Goal: Task Accomplishment & Management: Manage account settings

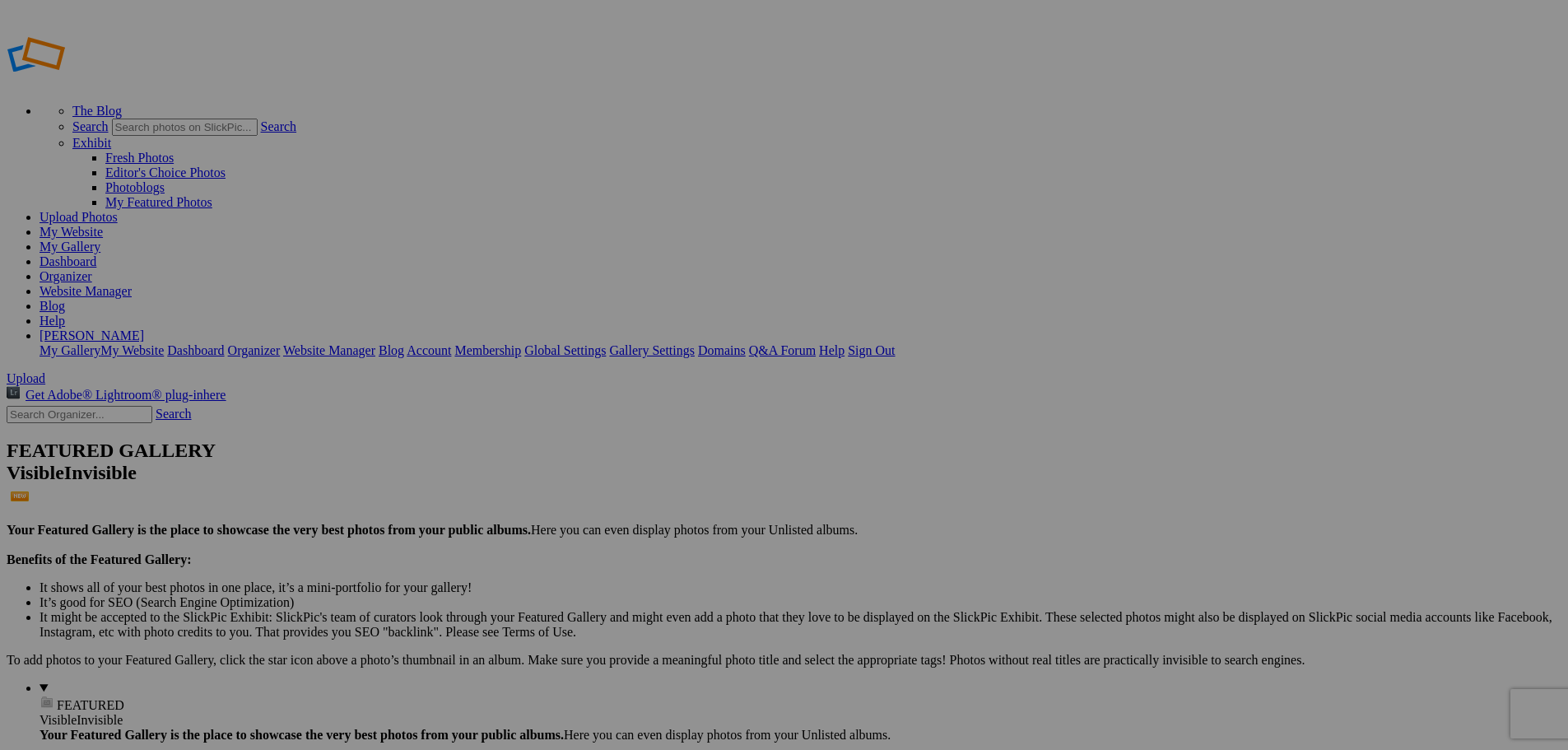
type input "Infrared"
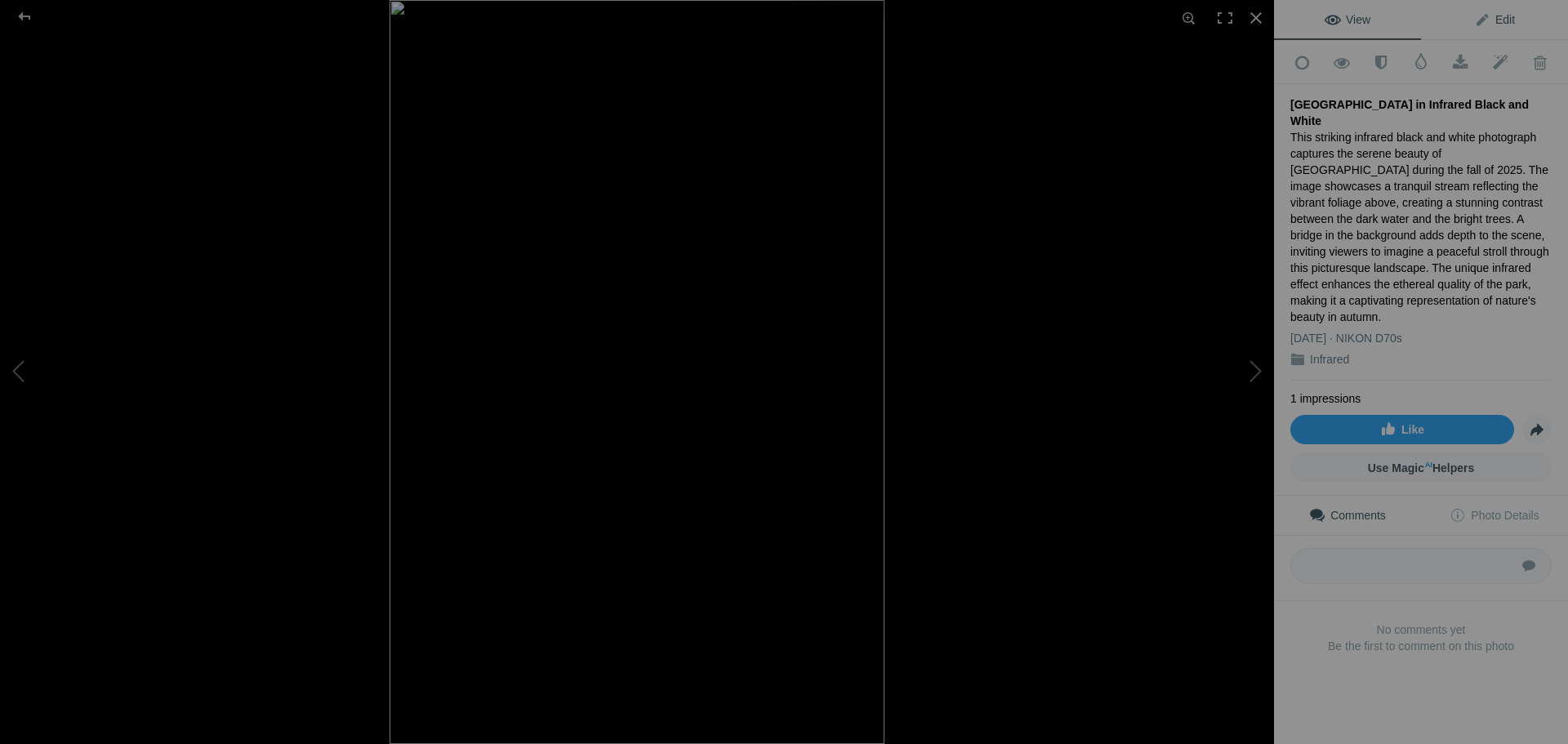
click at [1495, 21] on span "Edit" at bounding box center [1494, 19] width 41 height 13
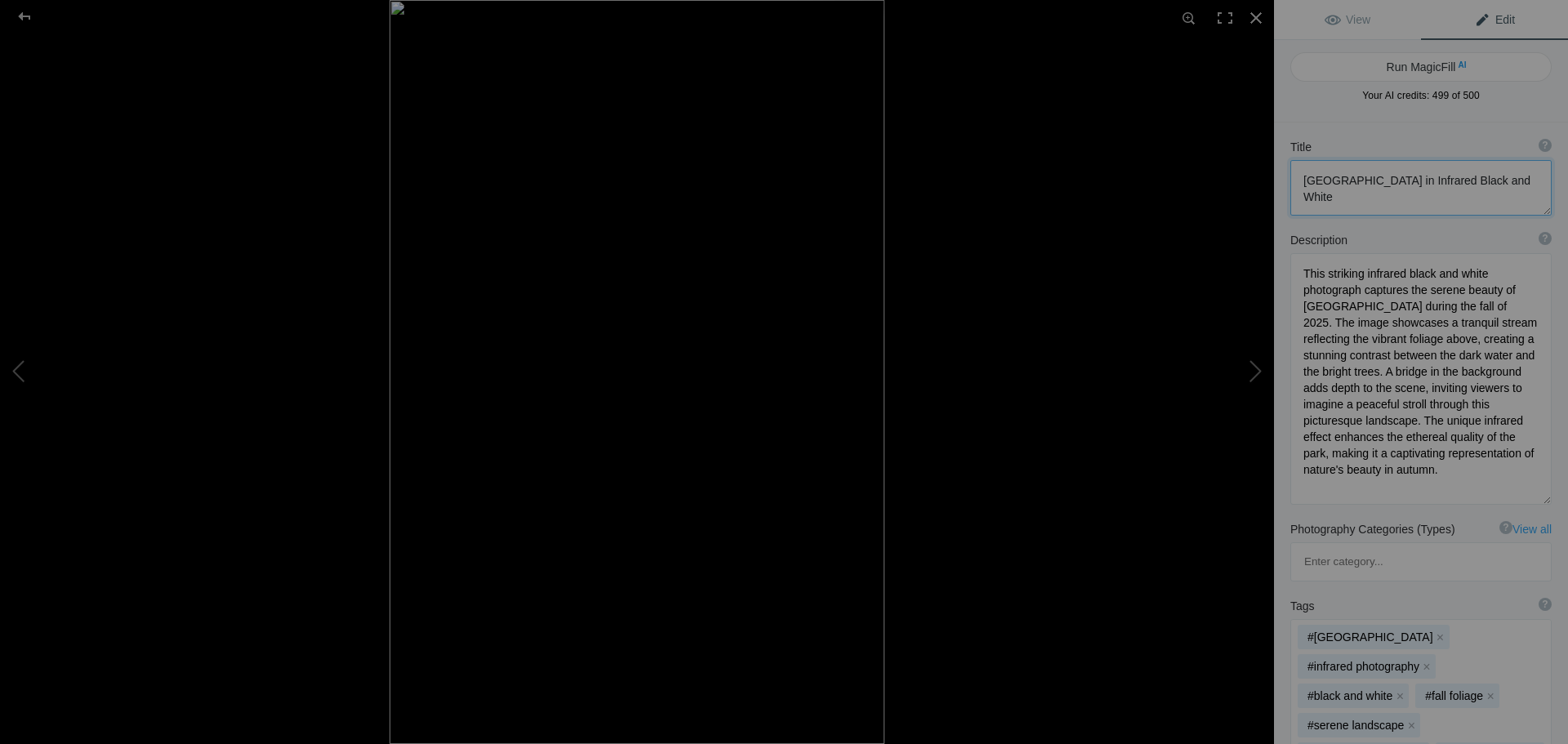
click at [1389, 197] on textarea at bounding box center [1421, 188] width 261 height 55
type textarea "[GEOGRAPHIC_DATA] in Infrared Black and White (IR7953)"
click at [25, 17] on div at bounding box center [24, 16] width 59 height 33
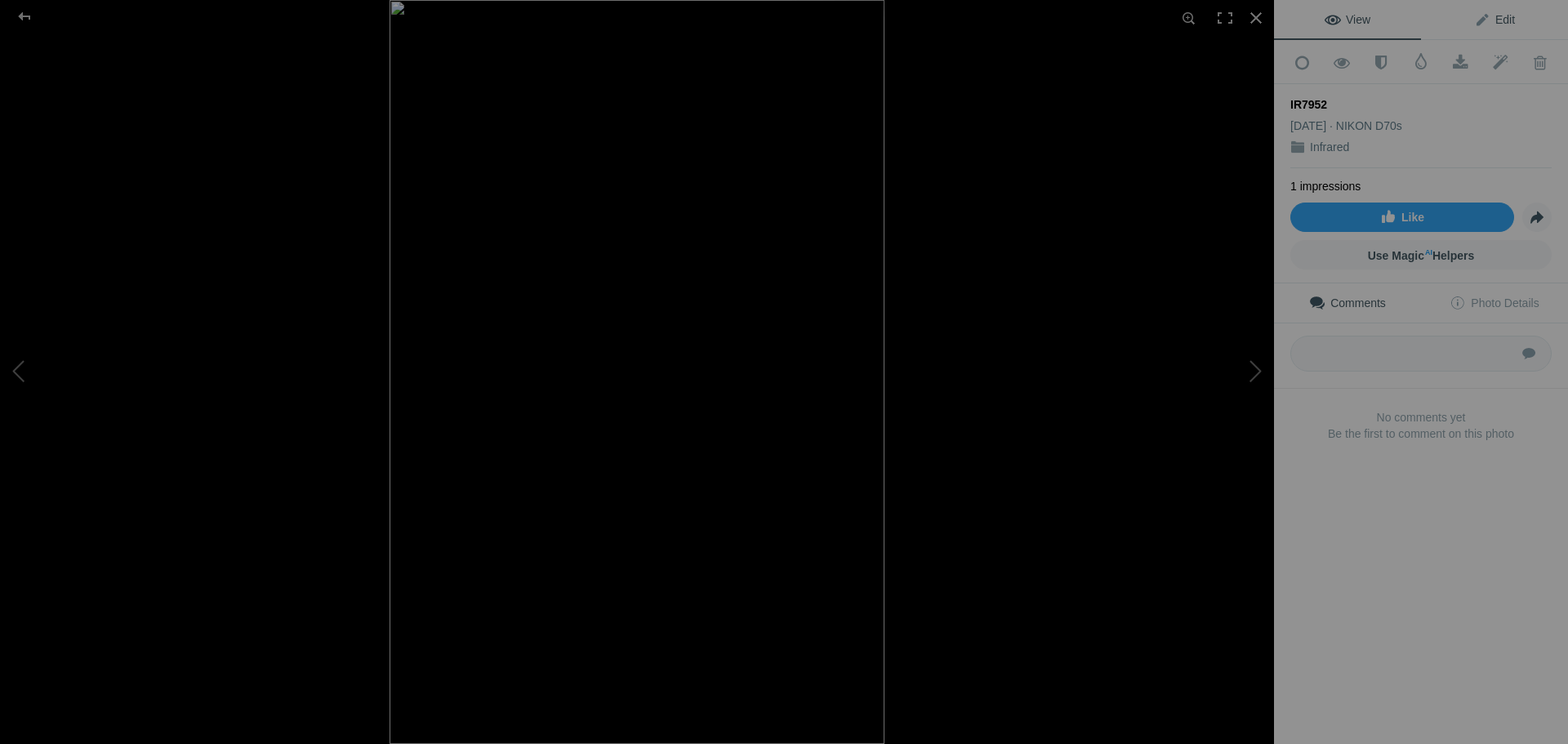
click at [1501, 19] on span "Edit" at bounding box center [1494, 19] width 41 height 13
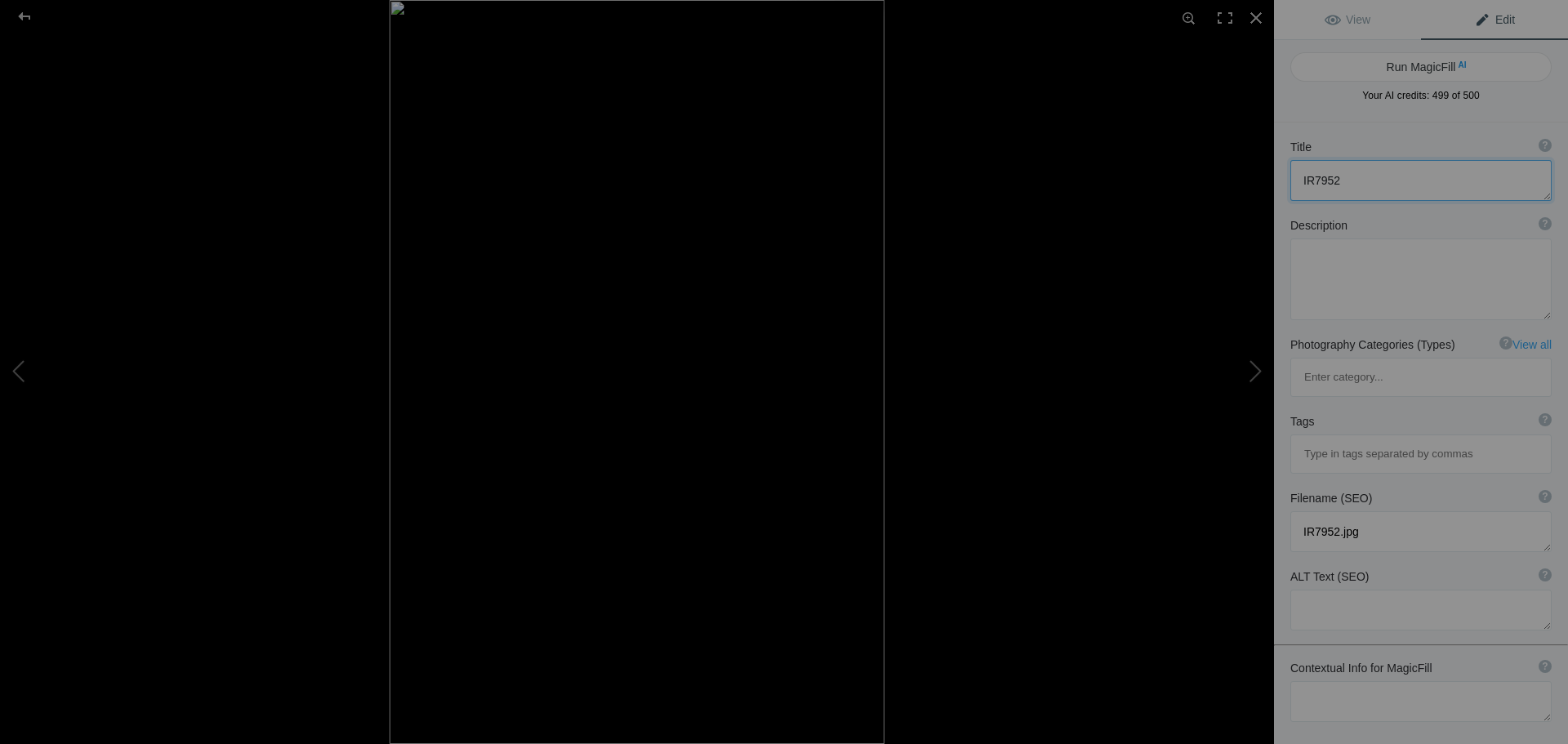
drag, startPoint x: 1386, startPoint y: 179, endPoint x: 1260, endPoint y: 182, distance: 126.0
click at [1260, 182] on div "IR7952 View Edit Run MagicFill AI Your AI credits: 499 of 500 You have used all…" at bounding box center [784, 372] width 1568 height 744
click at [1336, 267] on textarea at bounding box center [1421, 279] width 261 height 82
type textarea "[GEOGRAPHIC_DATA] fall 2025 infrared black and white"
click at [1441, 74] on button "Run MagicFill AI" at bounding box center [1421, 67] width 261 height 29
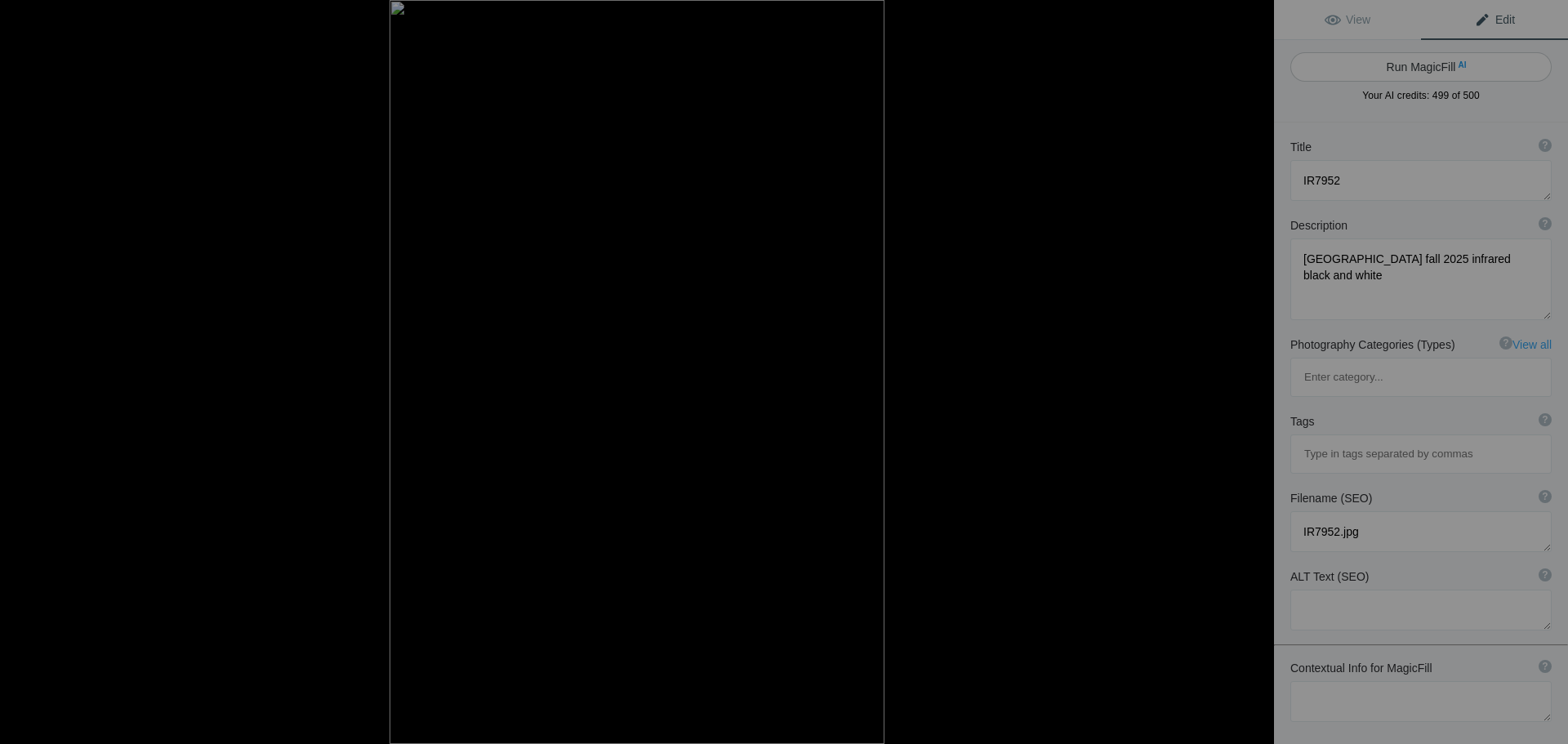
type textarea "Serene [GEOGRAPHIC_DATA] in Infrared Black and White"
type textarea "This captivating infrared black and white photograph captures the tranquil beau…"
type textarea "stoney-brook-state-park-infrared-black-white.jpg"
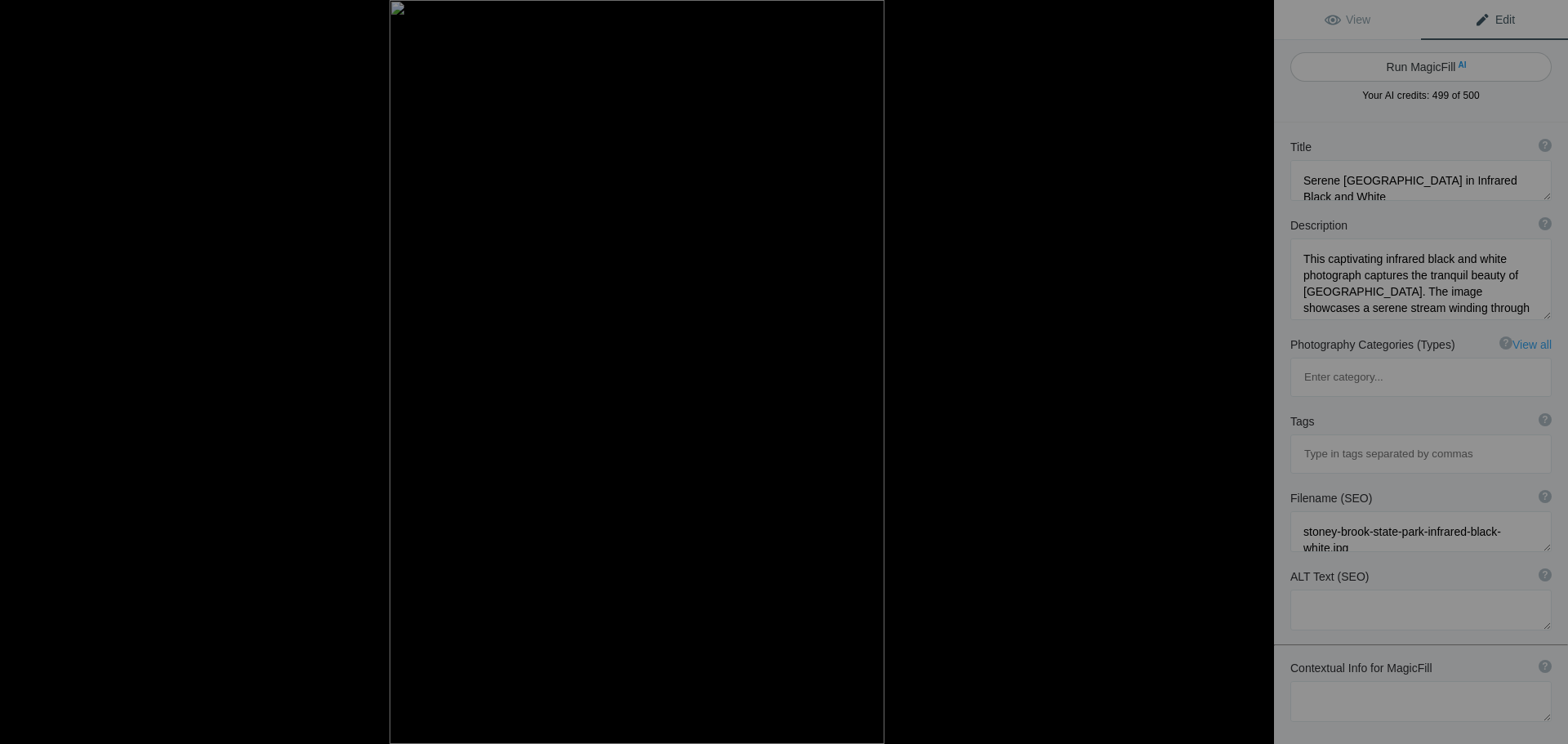
type textarea "Infrared black and white image of a serene stream in [GEOGRAPHIC_DATA]."
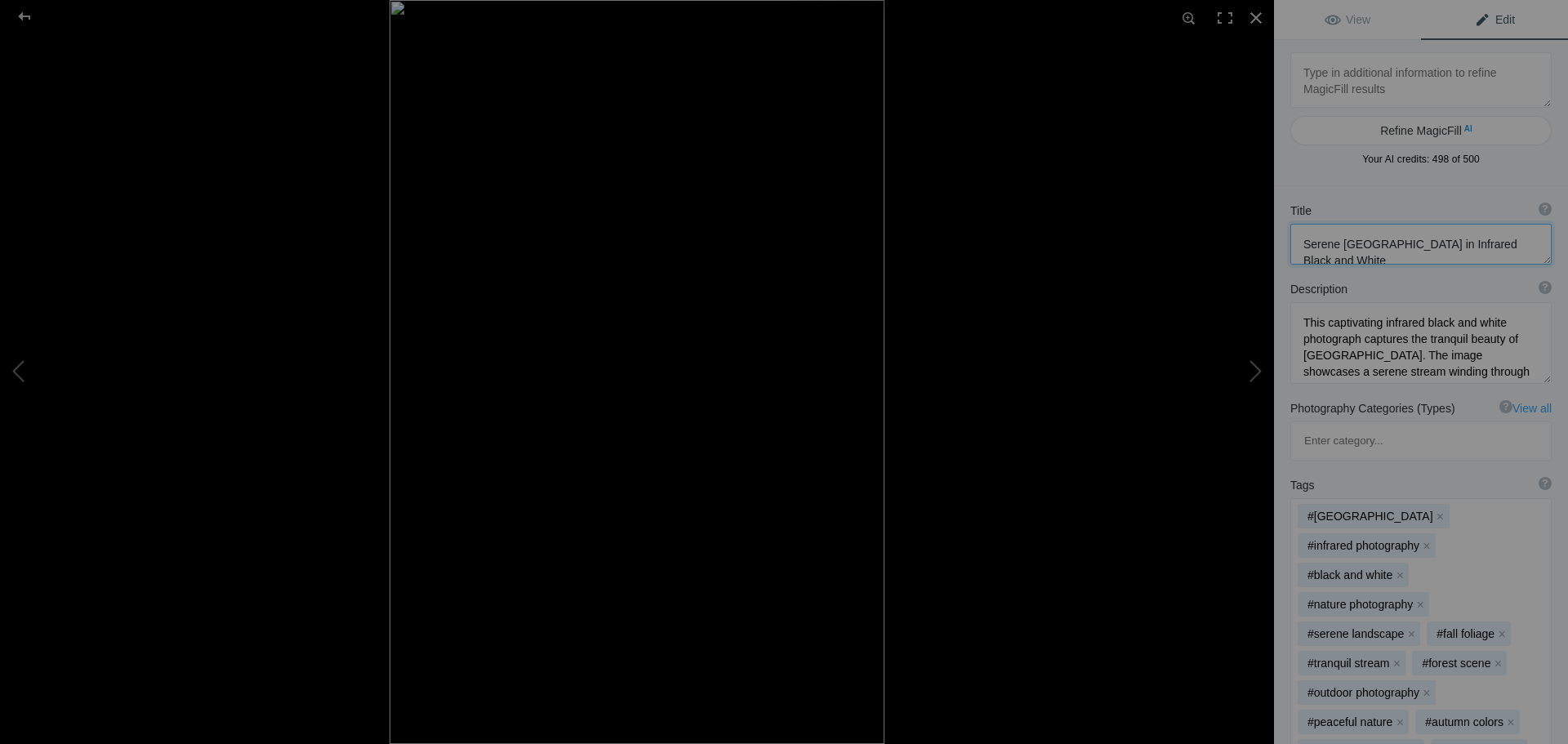
click at [1412, 259] on textarea at bounding box center [1421, 244] width 261 height 41
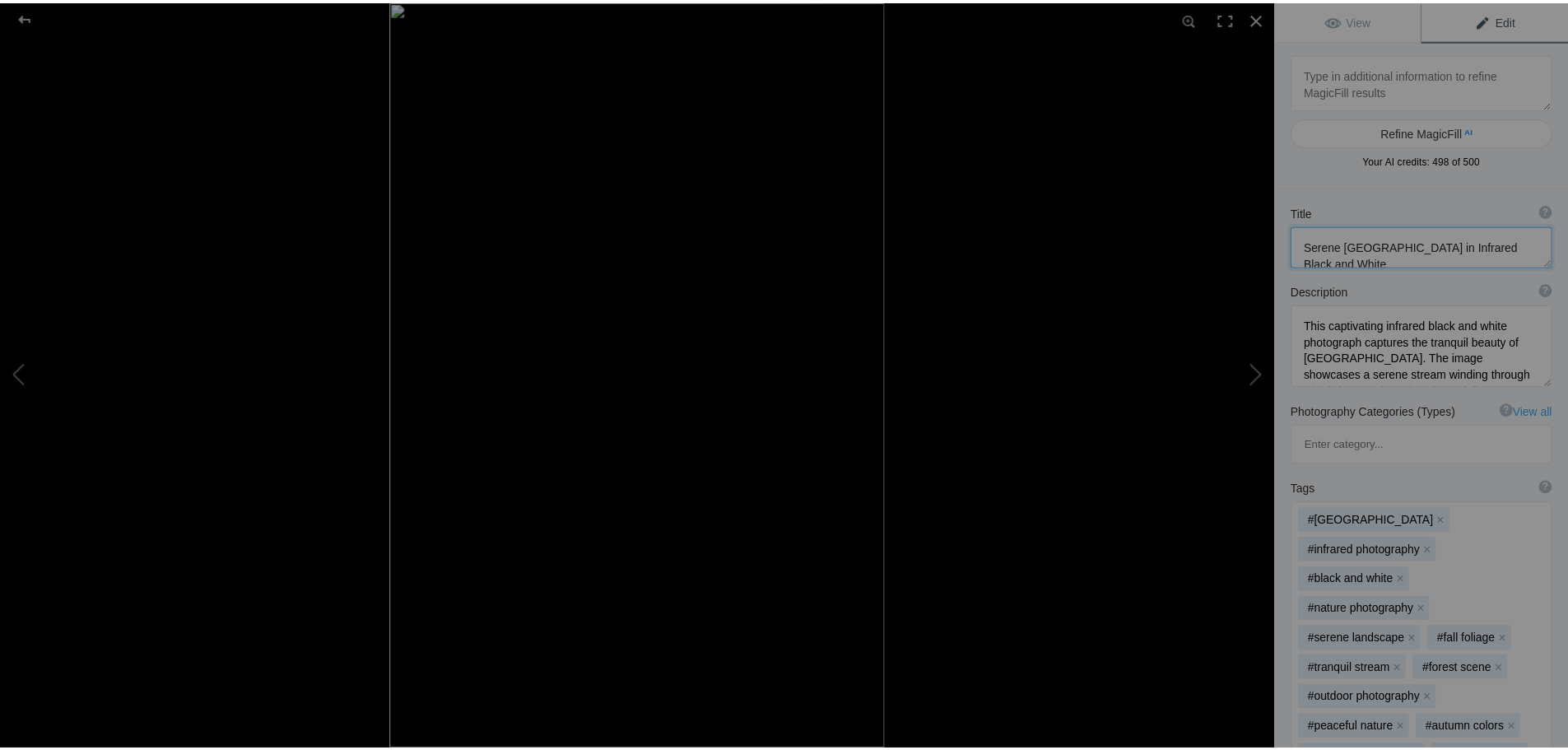
scroll to position [2, 0]
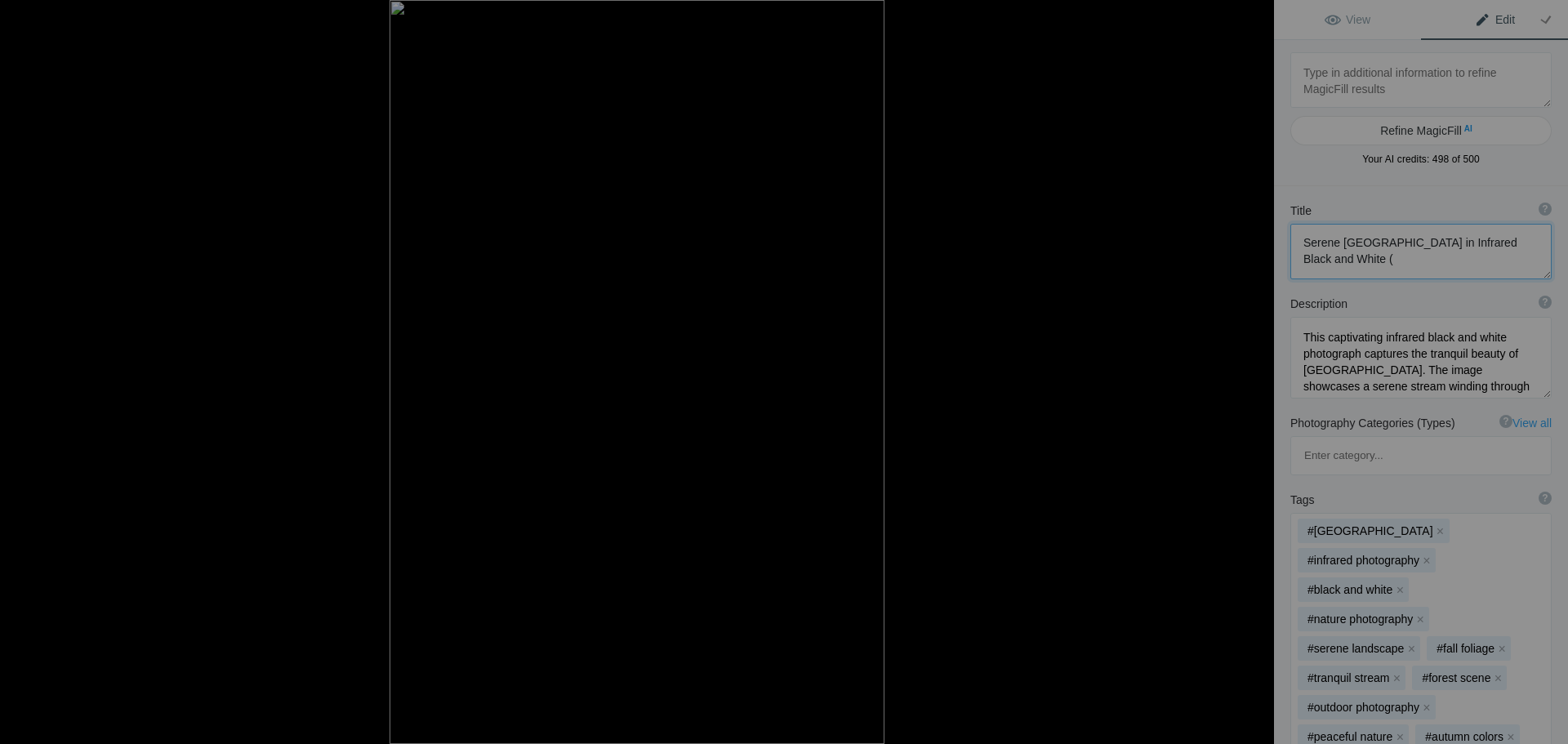
paste textarea "IR7952"
type textarea "Serene [GEOGRAPHIC_DATA] in Infrared Black and White (IR7952)"
click at [28, 21] on div at bounding box center [24, 16] width 59 height 33
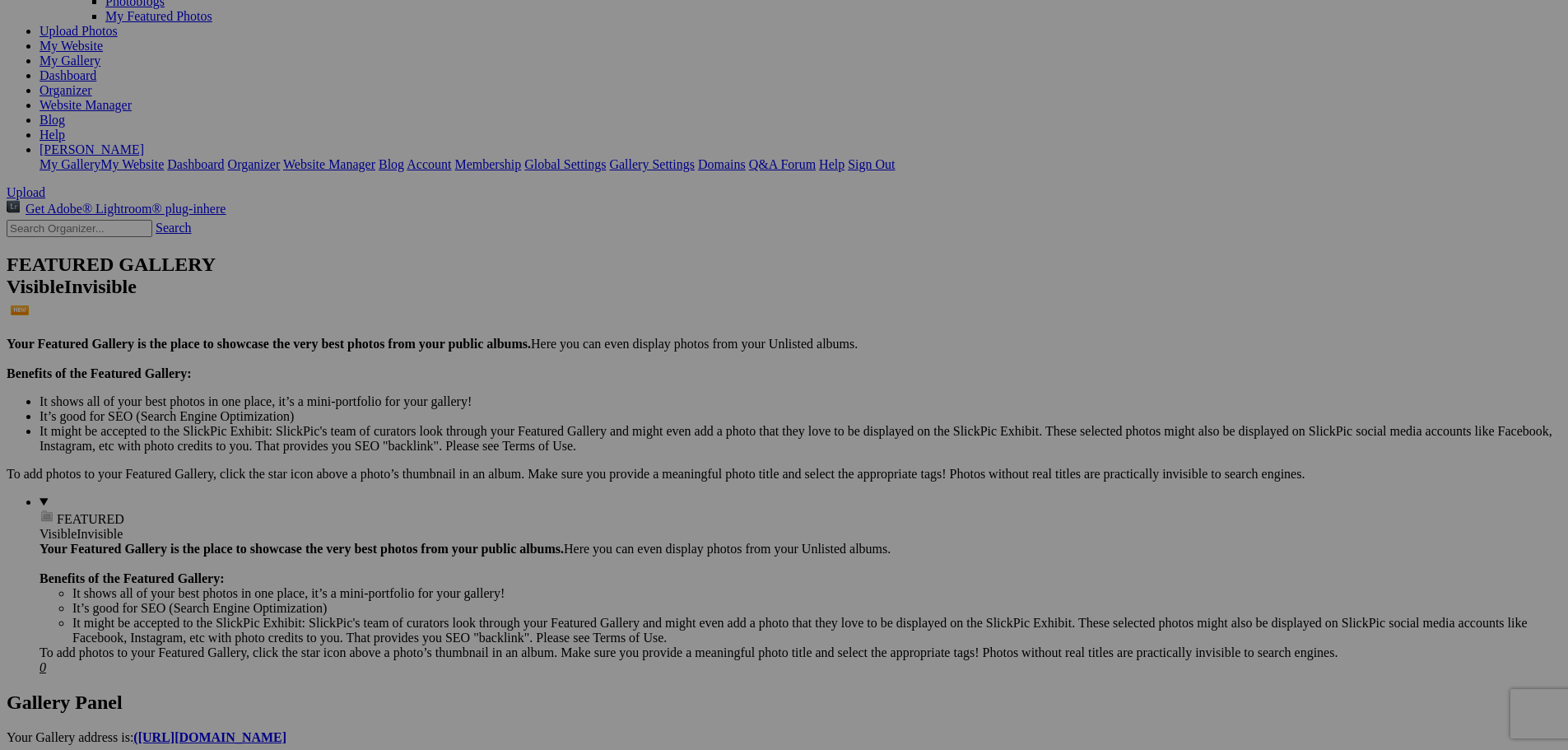
scroll to position [247, 0]
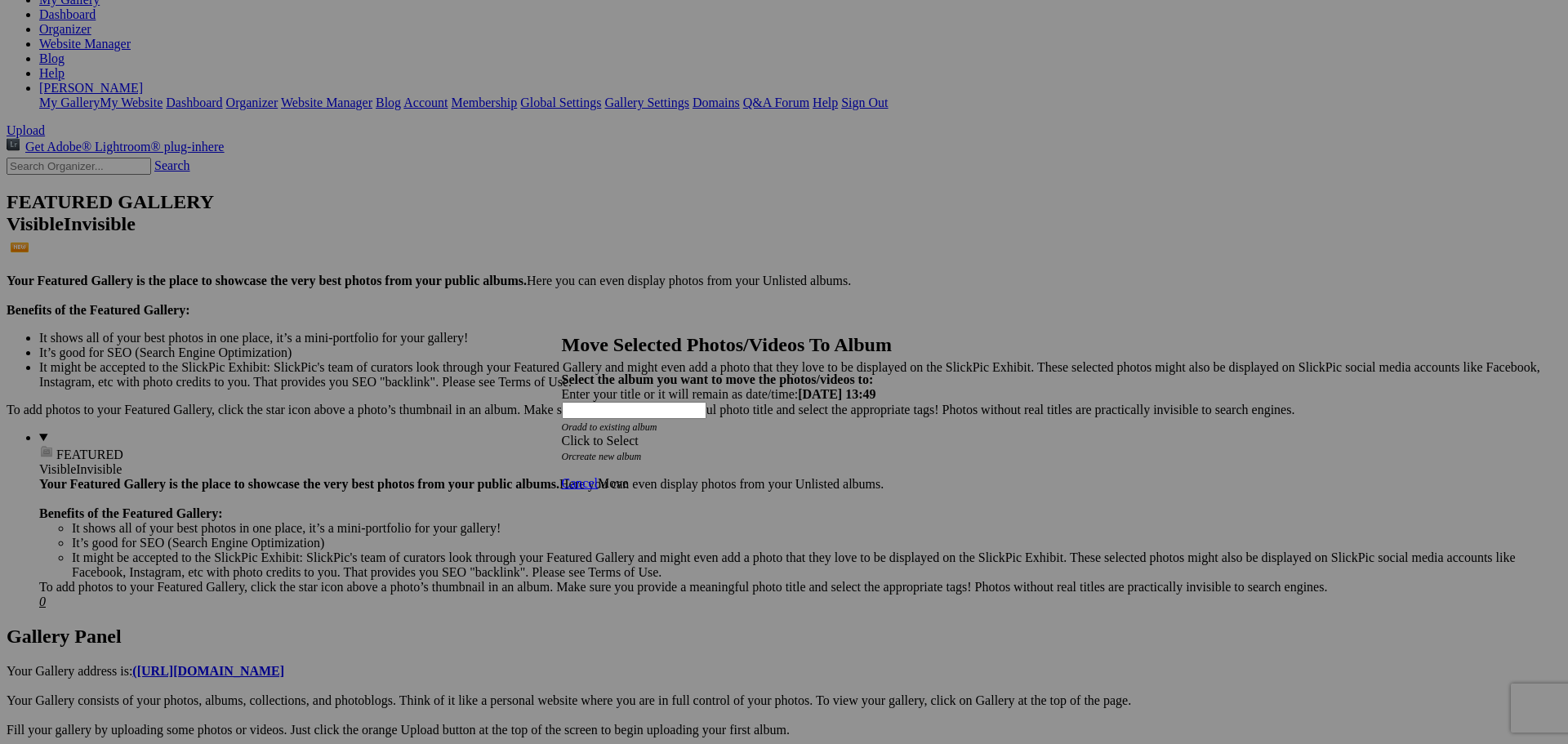
click at [641, 451] on link "create new album" at bounding box center [606, 456] width 70 height 11
click at [663, 387] on div "Enter your title or it will remain as date/time: [DATE] 13:49" at bounding box center [778, 394] width 433 height 15
type input "I"
type input "Collection_IR_BW"
click at [628, 445] on span "Move" at bounding box center [613, 439] width 30 height 14
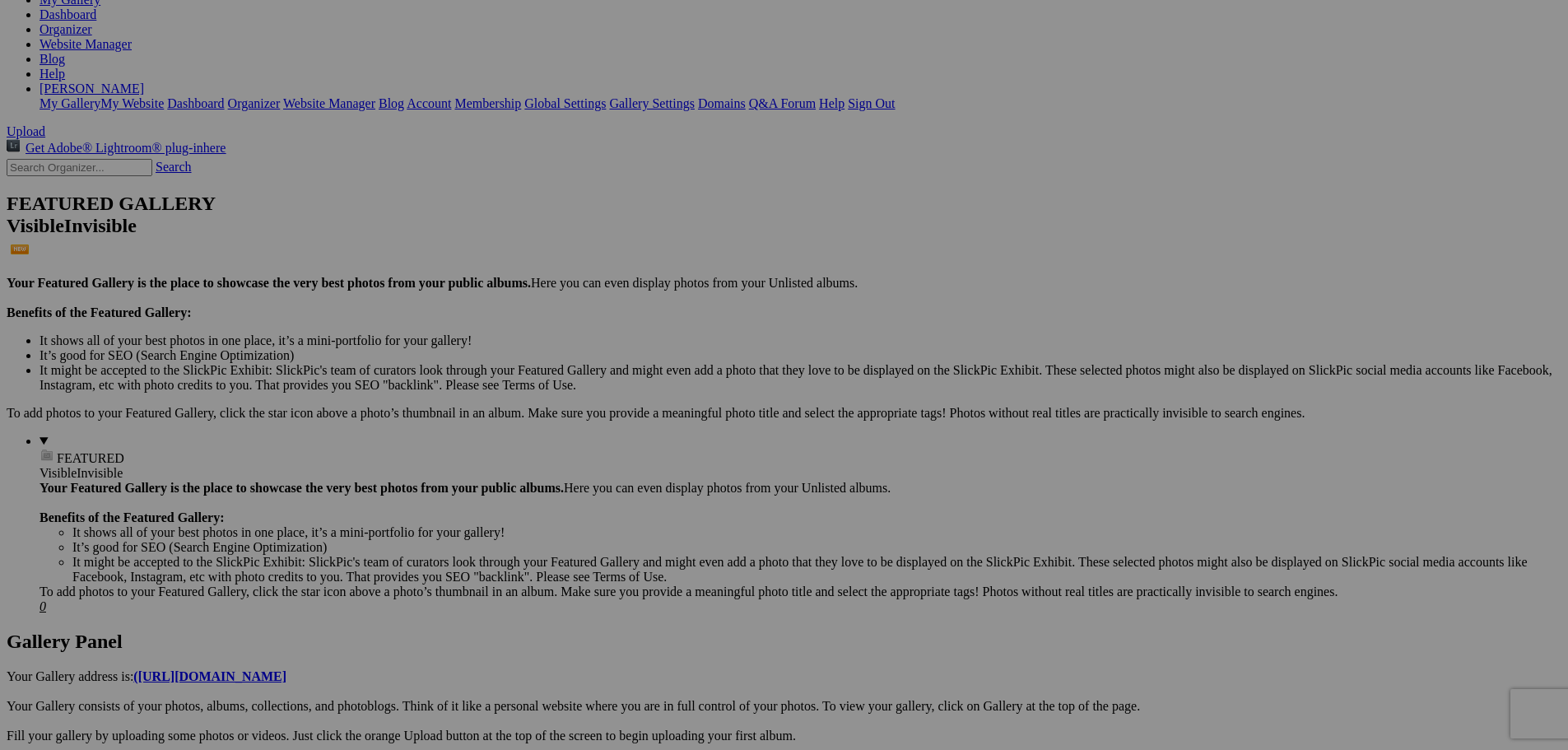
scroll to position [274, 0]
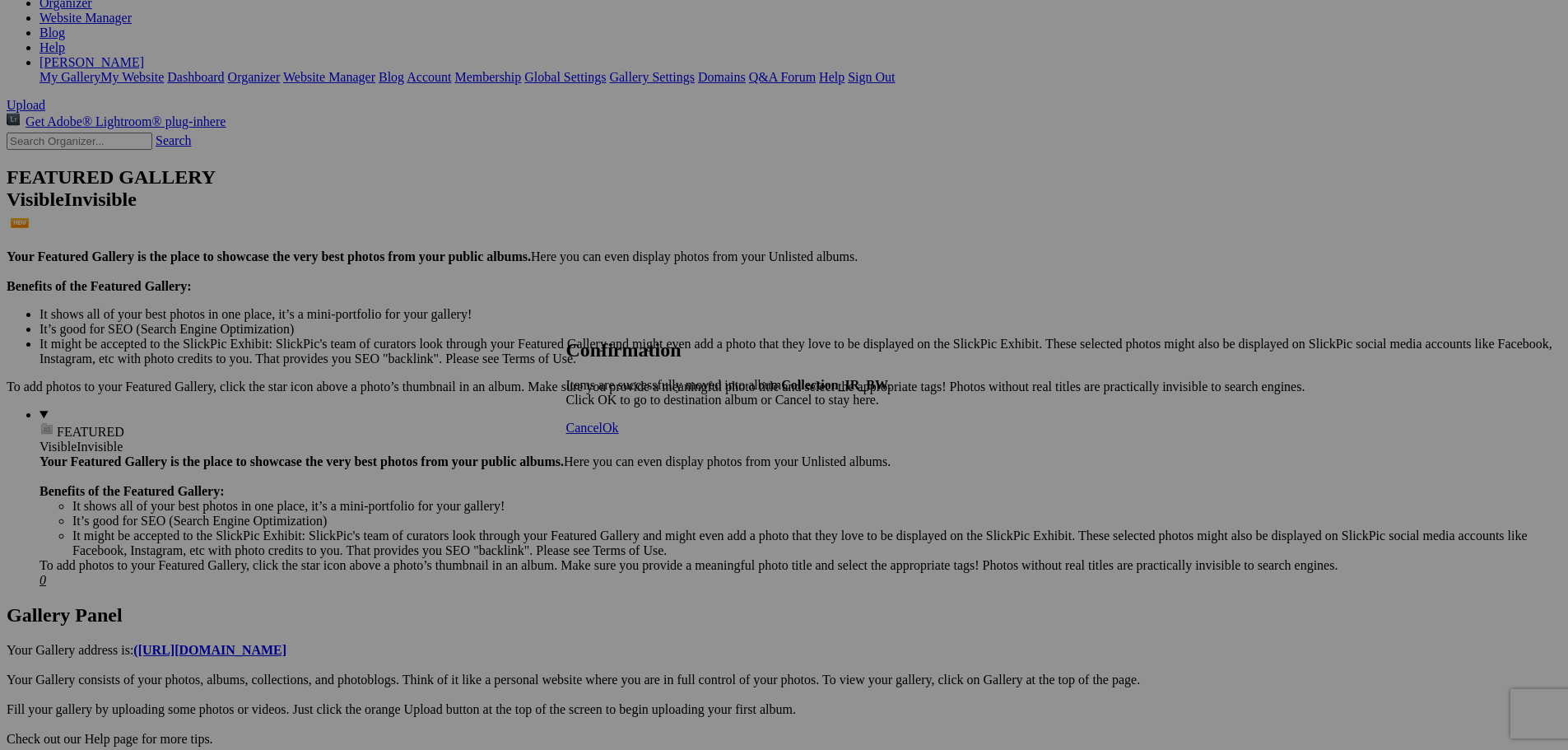
click at [619, 435] on span "Ok" at bounding box center [611, 428] width 17 height 14
